Goal: Task Accomplishment & Management: Manage account settings

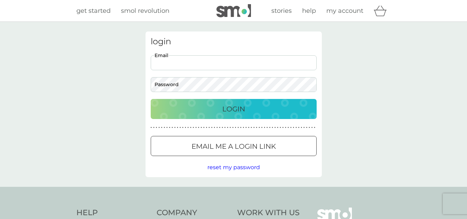
click at [266, 63] on input "Email" at bounding box center [234, 62] width 166 height 15
type input "[EMAIL_ADDRESS][DOMAIN_NAME]"
click at [236, 107] on p "Login" at bounding box center [233, 108] width 23 height 11
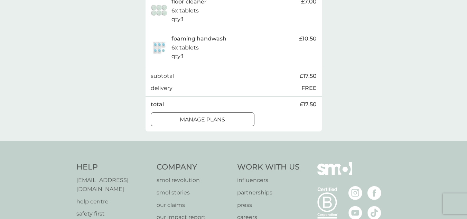
scroll to position [173, 0]
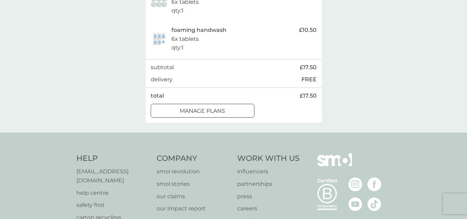
click at [214, 110] on div at bounding box center [202, 110] width 25 height 7
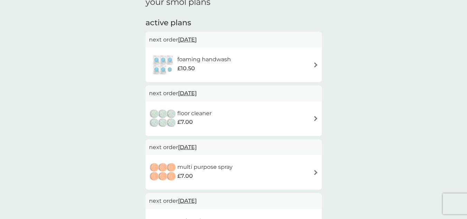
scroll to position [35, 0]
click at [196, 94] on span "13 Oct 2025" at bounding box center [187, 92] width 19 height 13
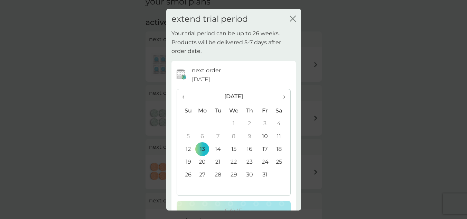
click at [280, 97] on th "›" at bounding box center [281, 96] width 17 height 15
click at [184, 97] on span "‹" at bounding box center [185, 96] width 7 height 15
click at [260, 172] on td "28" at bounding box center [265, 174] width 16 height 13
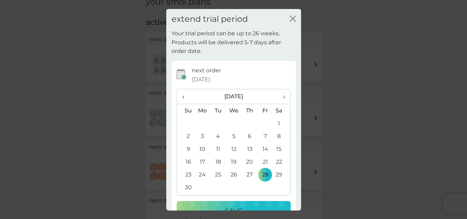
click at [247, 203] on button "Save" at bounding box center [234, 211] width 114 height 20
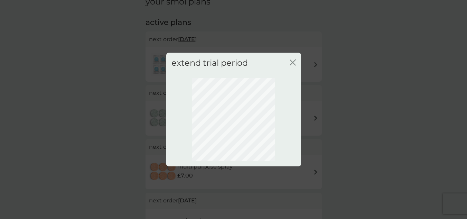
click at [291, 62] on icon "close" at bounding box center [293, 62] width 6 height 6
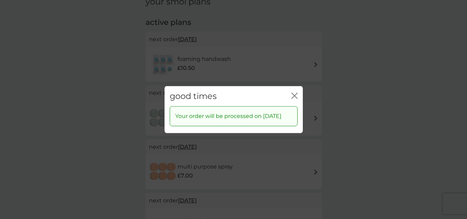
click at [294, 92] on icon "close" at bounding box center [294, 95] width 6 height 6
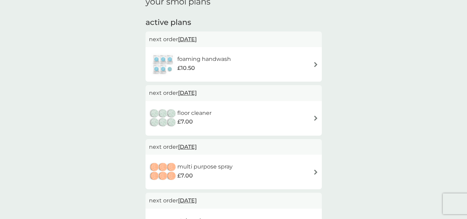
click at [316, 65] on img at bounding box center [315, 64] width 5 height 5
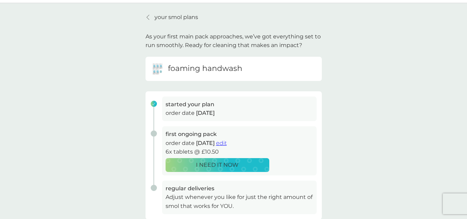
scroll to position [35, 0]
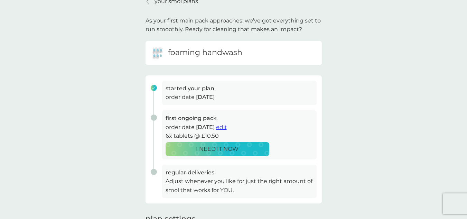
click at [227, 127] on span "edit" at bounding box center [221, 127] width 11 height 7
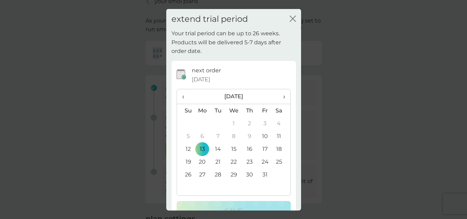
click at [201, 174] on td "27" at bounding box center [203, 174] width 16 height 13
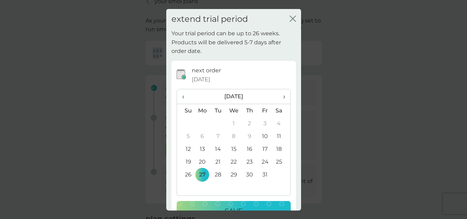
scroll to position [21, 0]
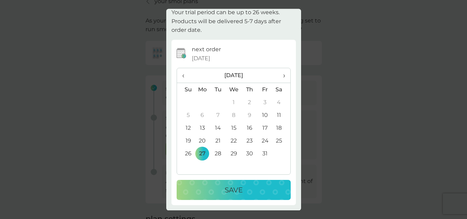
click at [234, 190] on p "Save" at bounding box center [234, 189] width 18 height 11
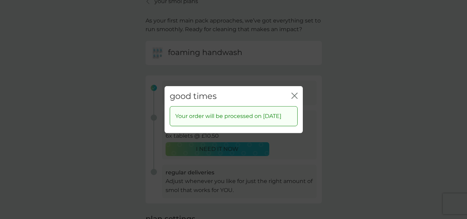
click at [295, 93] on icon "close" at bounding box center [295, 96] width 3 height 6
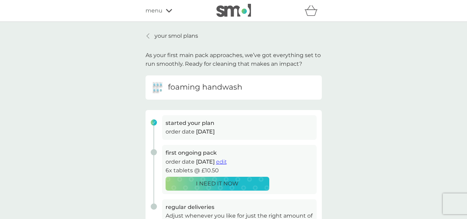
click at [172, 10] on div "menu" at bounding box center [174, 10] width 59 height 9
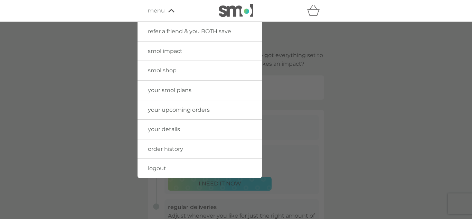
click at [157, 167] on span "logout" at bounding box center [157, 168] width 18 height 7
